Goal: Task Accomplishment & Management: Manage account settings

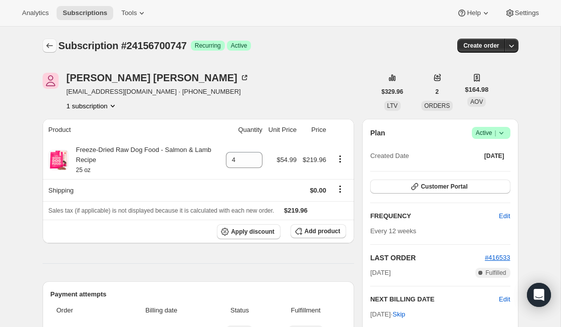
click at [54, 45] on icon "Subscriptions" at bounding box center [50, 46] width 10 height 10
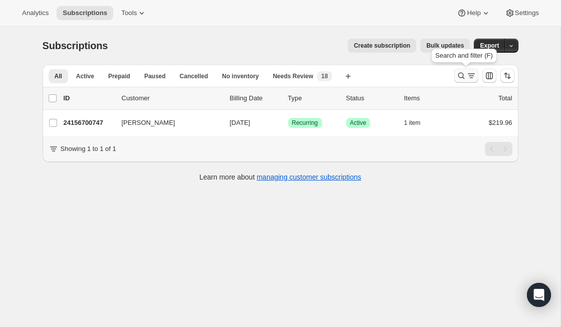
click at [464, 77] on icon "Search and filter results" at bounding box center [461, 76] width 10 height 10
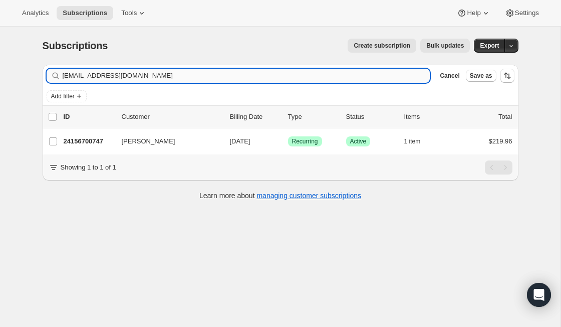
click at [267, 78] on input "[EMAIL_ADDRESS][DOMAIN_NAME]" at bounding box center [247, 76] width 368 height 14
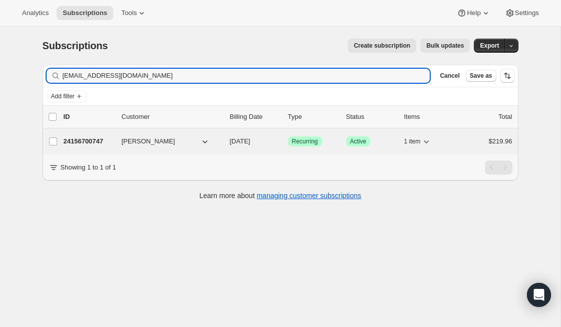
click at [88, 140] on p "24156700747" at bounding box center [89, 141] width 50 height 10
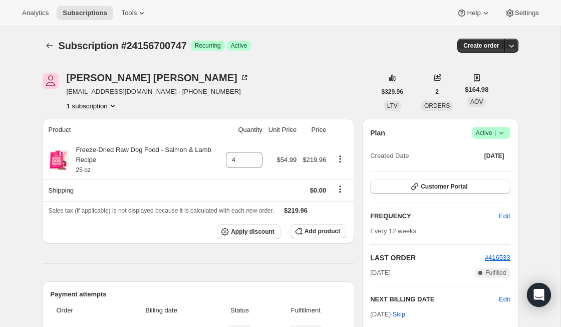
click at [502, 134] on icon at bounding box center [501, 133] width 10 height 10
click at [493, 174] on span "Cancel subscription" at bounding box center [487, 170] width 57 height 10
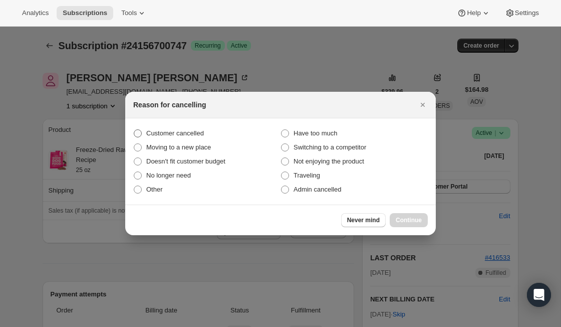
click at [179, 140] on label "Customer cancelled" at bounding box center [206, 133] width 147 height 14
click at [134, 130] on input "Customer cancelled" at bounding box center [134, 129] width 1 height 1
radio input "true"
click at [396, 224] on button "Continue" at bounding box center [409, 220] width 38 height 14
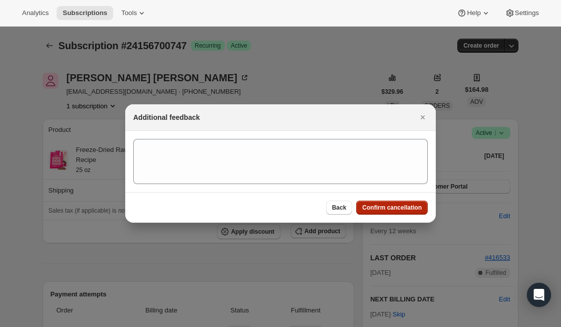
click at [390, 208] on span "Confirm cancellation" at bounding box center [392, 207] width 60 height 8
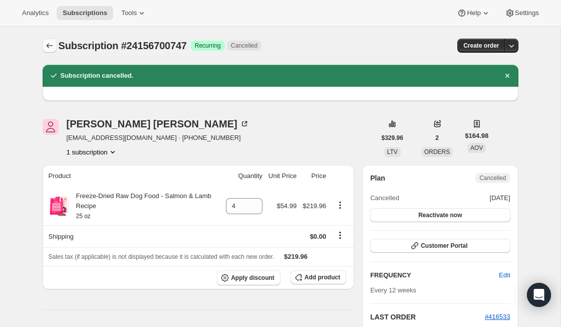
click at [48, 49] on icon "Subscriptions" at bounding box center [50, 46] width 10 height 10
